Goal: Information Seeking & Learning: Learn about a topic

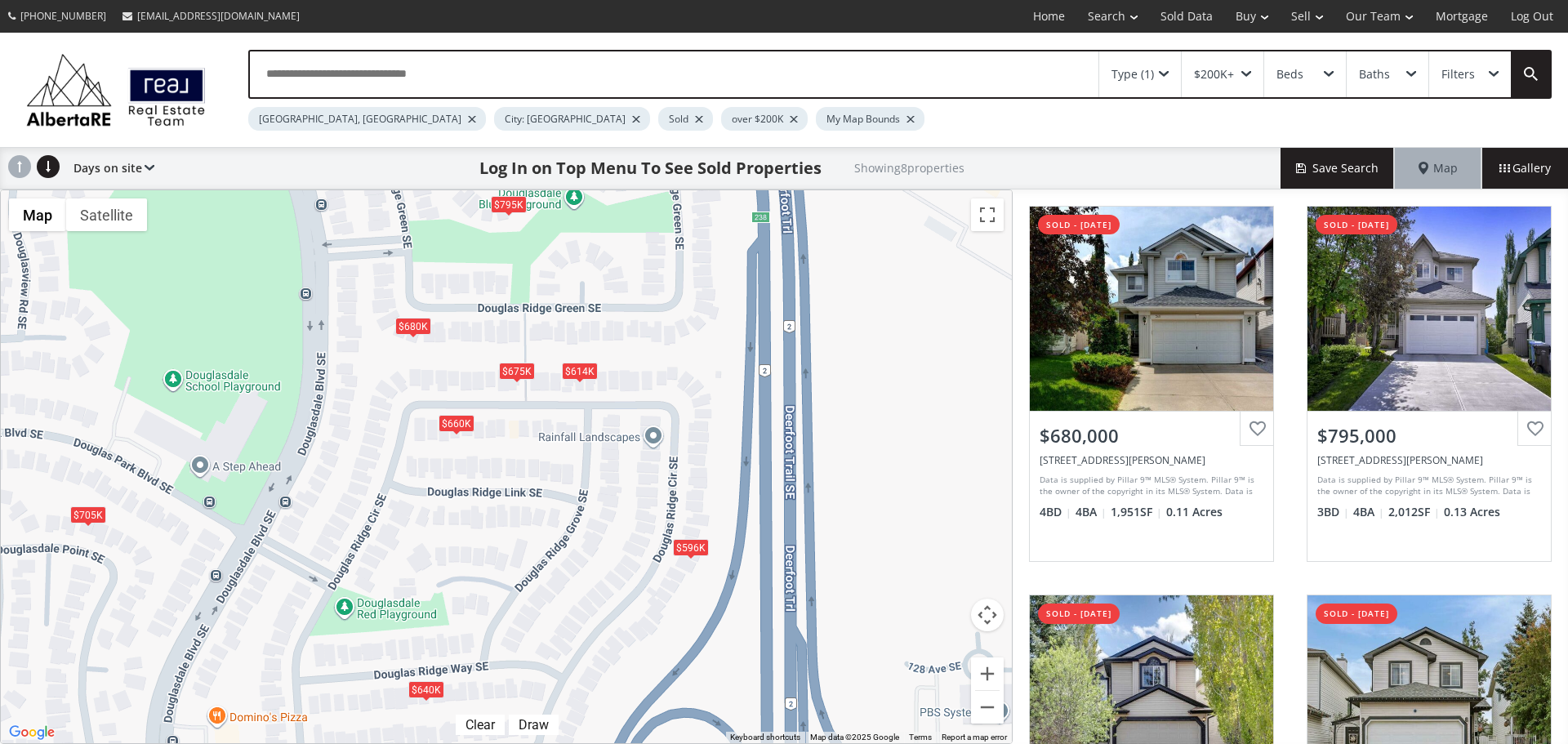
click at [326, 121] on div "[GEOGRAPHIC_DATA], [GEOGRAPHIC_DATA]" at bounding box center [367, 119] width 238 height 24
click at [468, 120] on div at bounding box center [472, 119] width 8 height 7
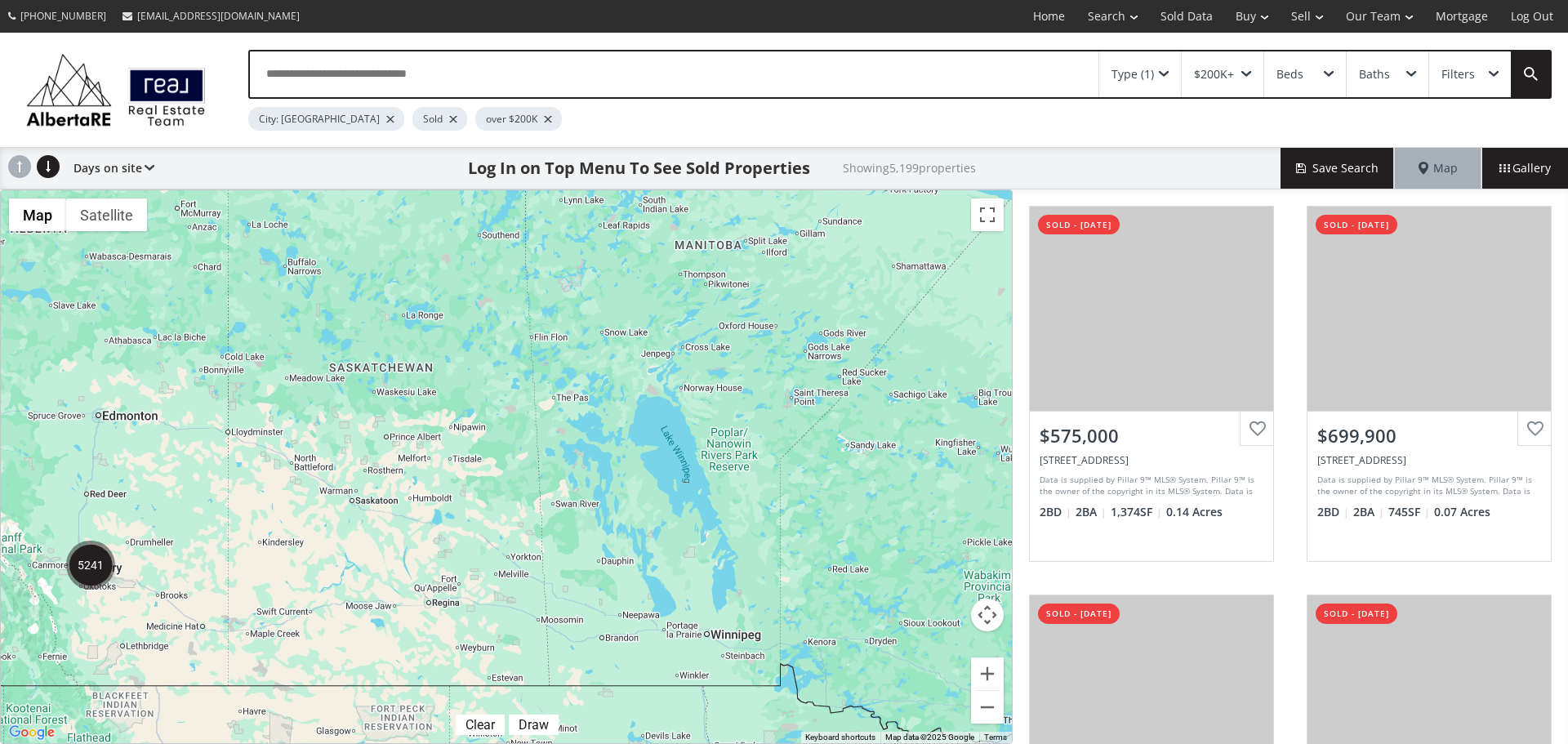
click at [318, 121] on div "City: [GEOGRAPHIC_DATA]" at bounding box center [326, 119] width 156 height 24
click at [386, 119] on div at bounding box center [390, 119] width 8 height 7
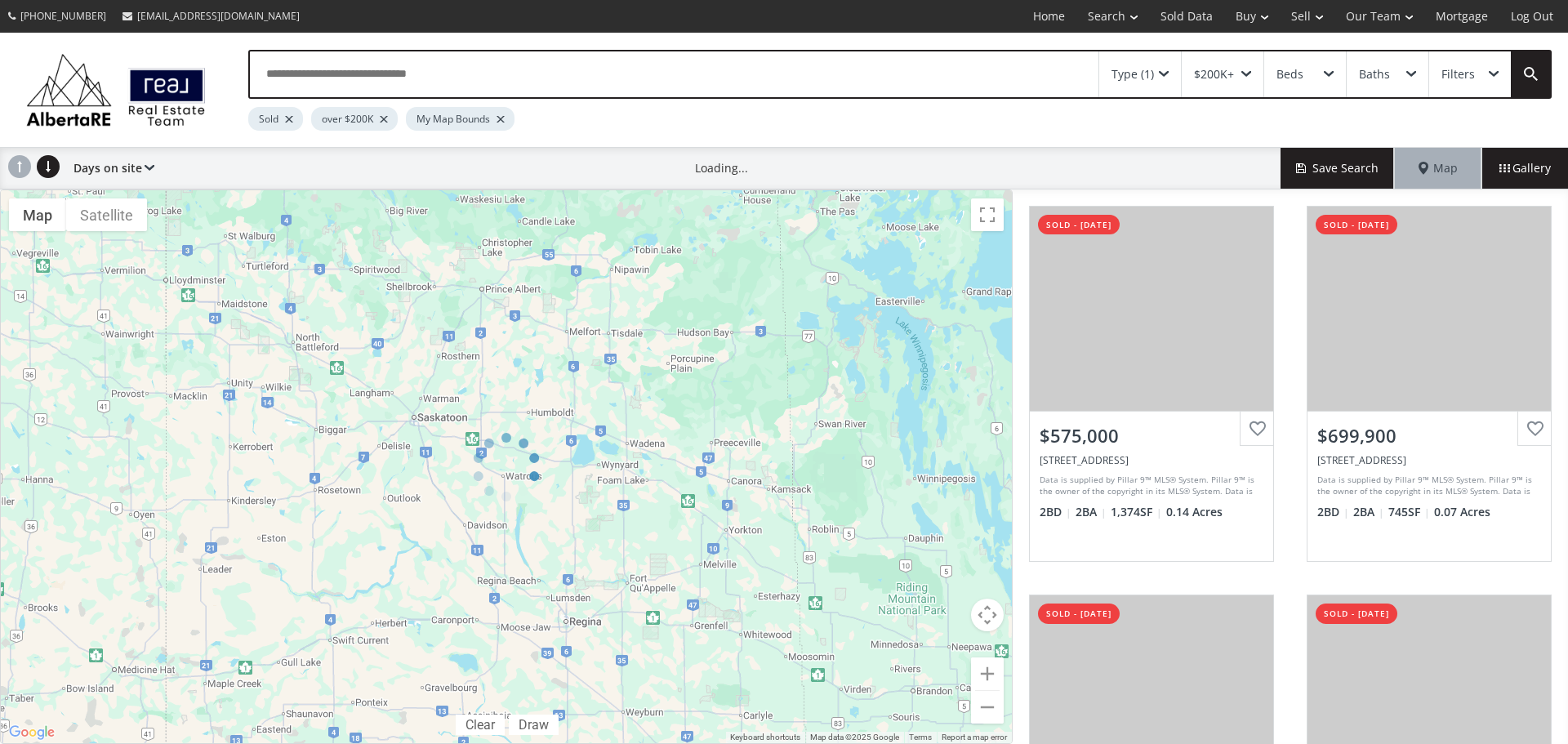
drag, startPoint x: 125, startPoint y: 569, endPoint x: 299, endPoint y: 567, distance: 174.0
click at [299, 567] on div "← Move left → Move right ↑ Move up ↓ Move down + Zoom in - Zoom out Home Jump l…" at bounding box center [507, 466] width 1013 height 555
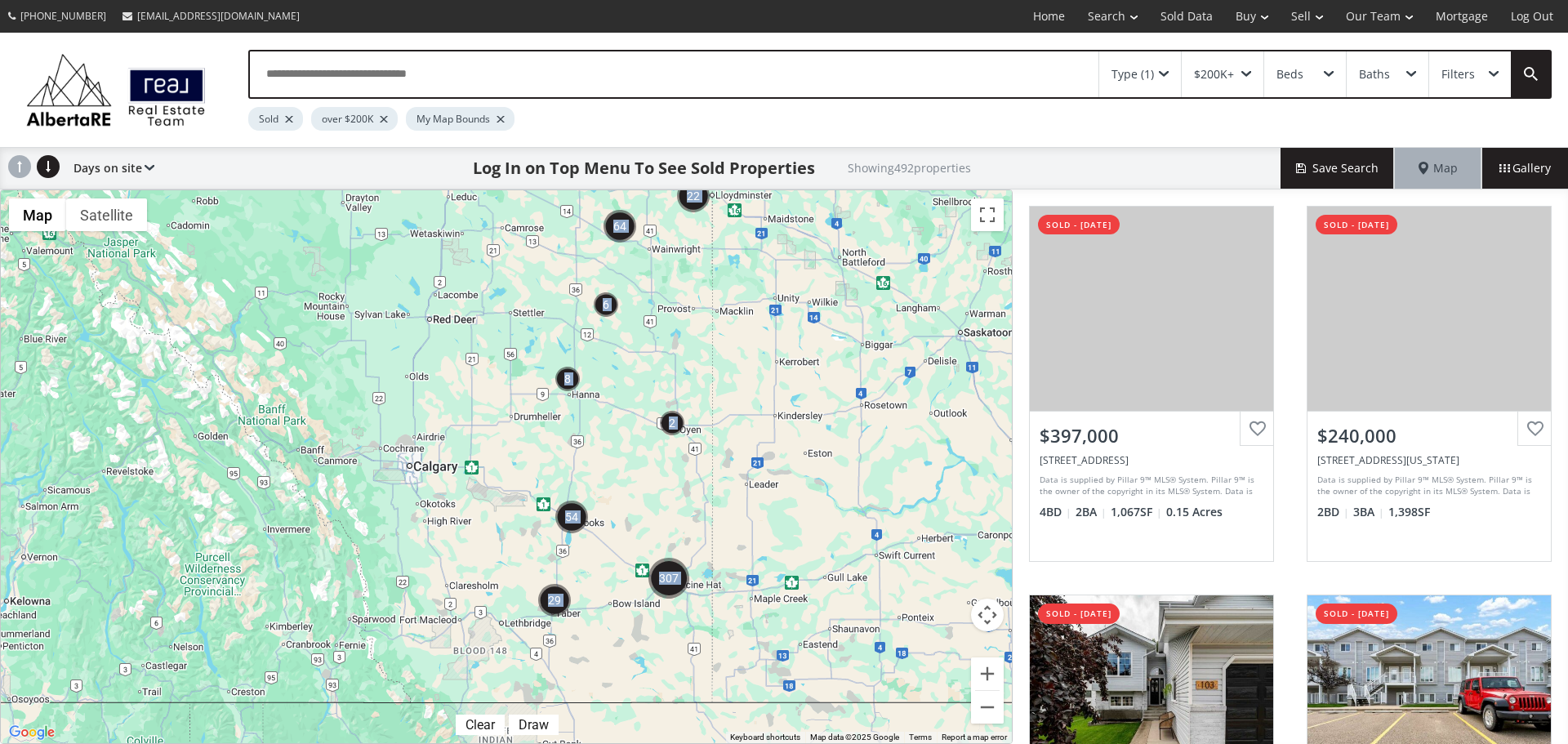
drag, startPoint x: 128, startPoint y: 626, endPoint x: 659, endPoint y: 546, distance: 537.0
click at [659, 546] on div "To navigate, press the arrow keys." at bounding box center [507, 466] width 1011 height 553
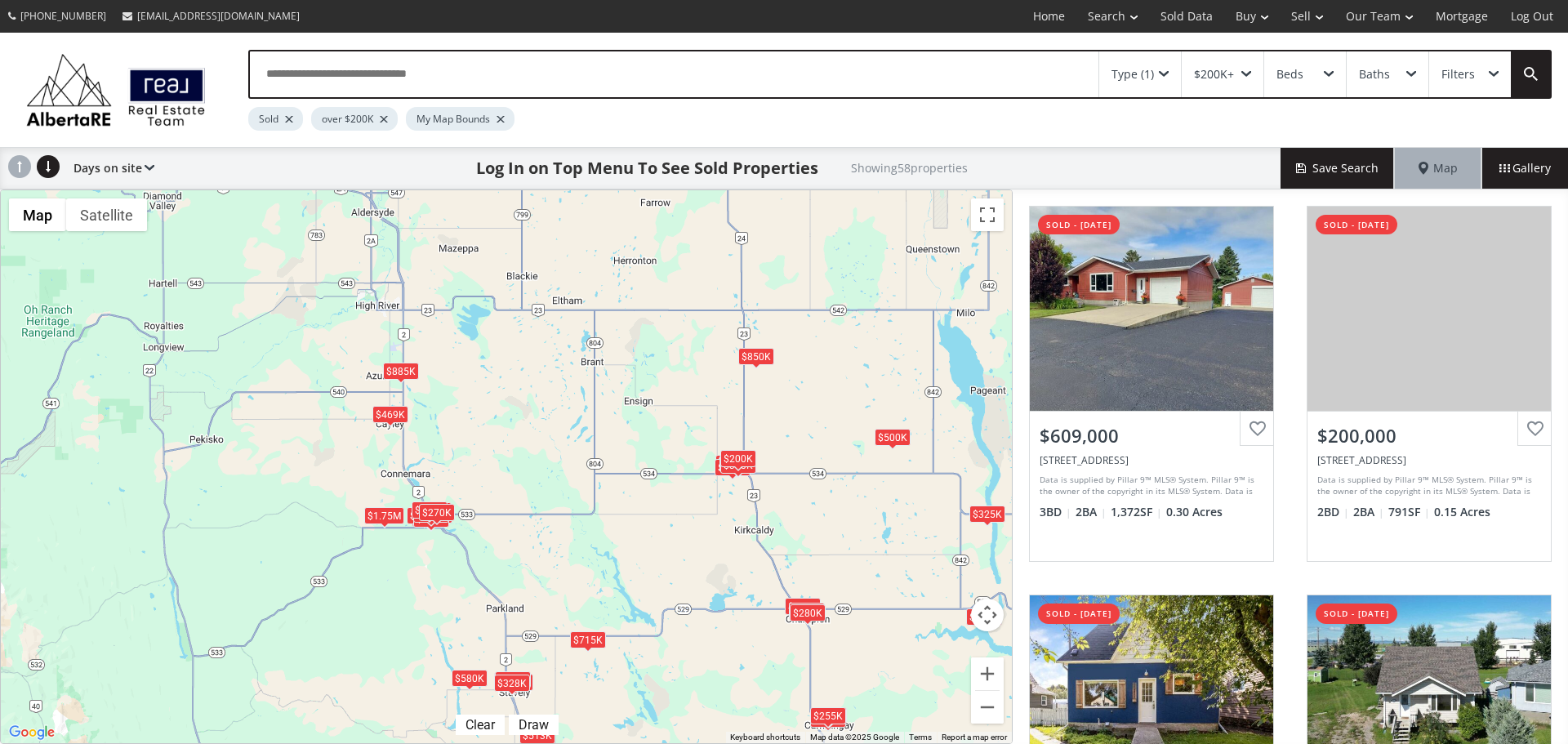
drag, startPoint x: 312, startPoint y: 216, endPoint x: 370, endPoint y: 408, distance: 200.6
click at [370, 408] on div "To navigate, press the arrow keys. $609K $200K $325K $249K $715K $324K $262K $3…" at bounding box center [507, 466] width 1011 height 553
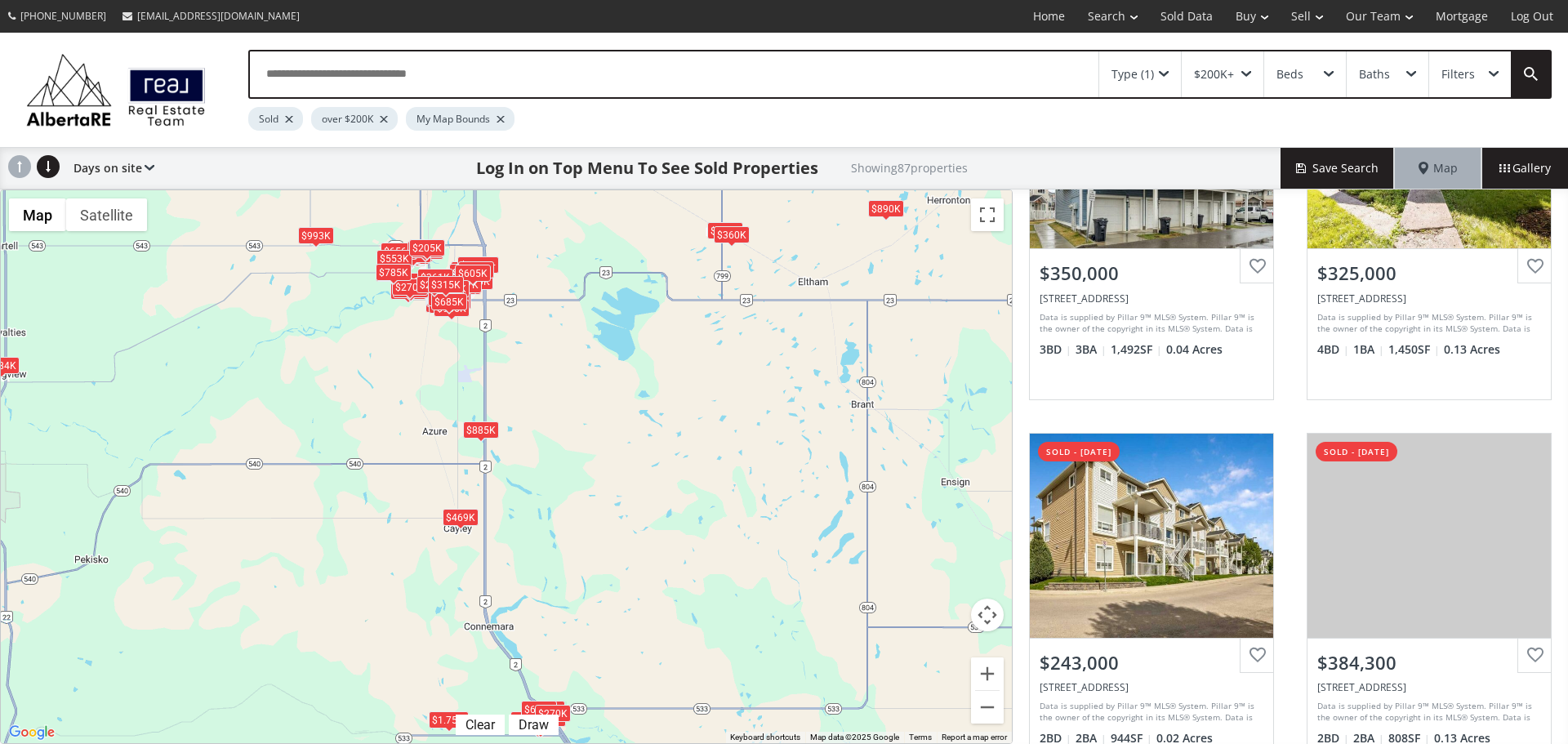
scroll to position [531, 0]
